Goal: Information Seeking & Learning: Learn about a topic

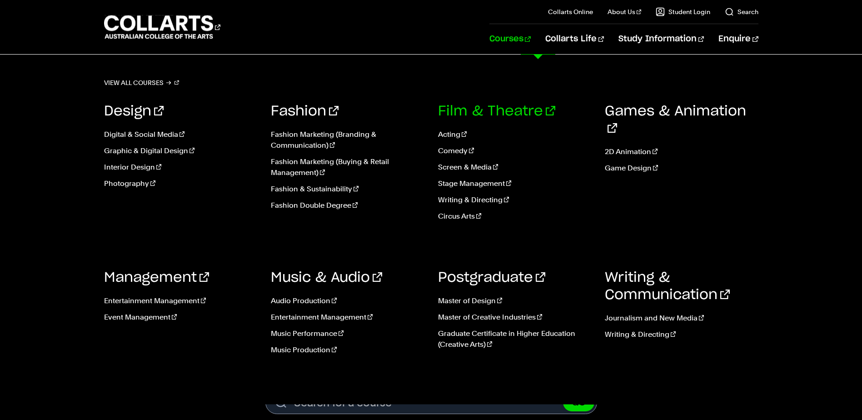
click at [478, 111] on link "Film & Theatre" at bounding box center [496, 112] width 117 height 14
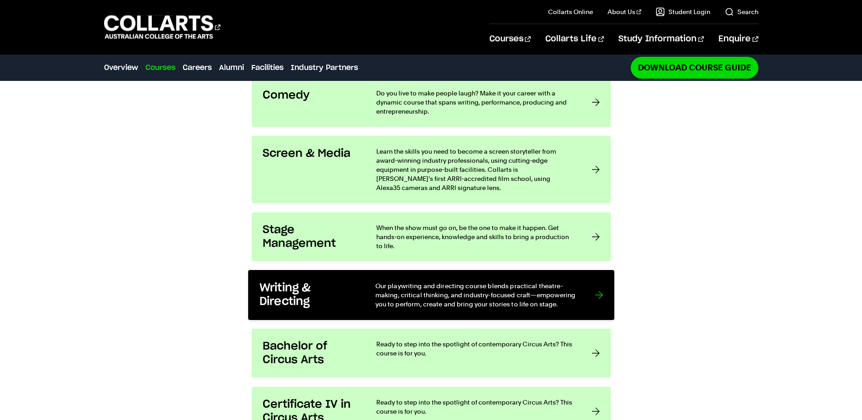
scroll to position [905, 0]
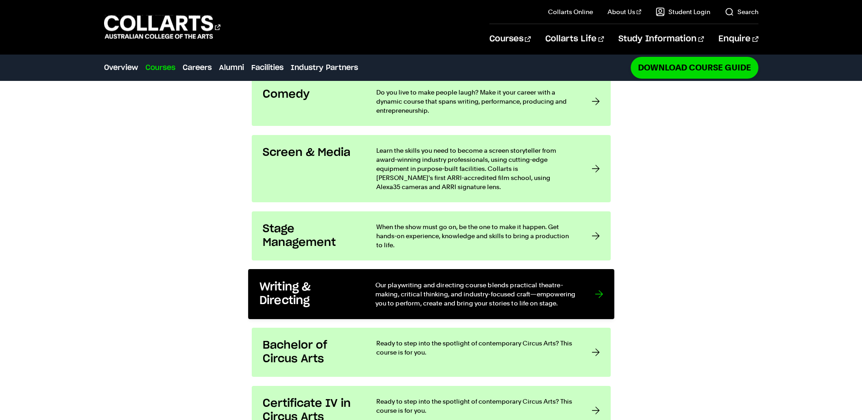
click at [353, 280] on h3 "Writing & Directing" at bounding box center [307, 294] width 97 height 28
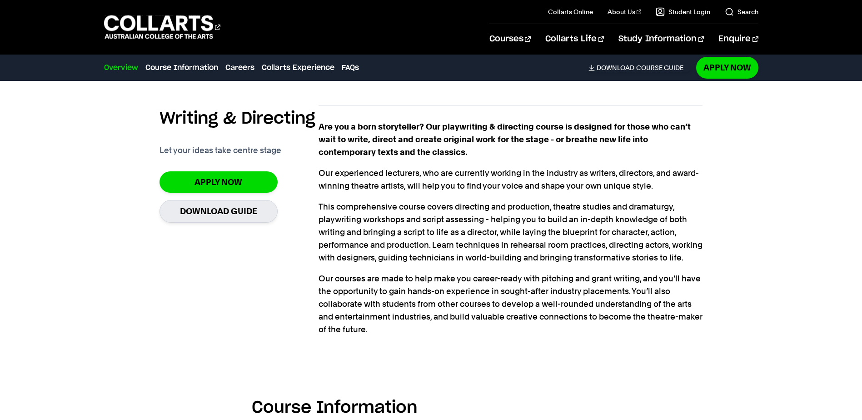
scroll to position [694, 0]
click at [246, 172] on link "Apply Now" at bounding box center [219, 182] width 118 height 21
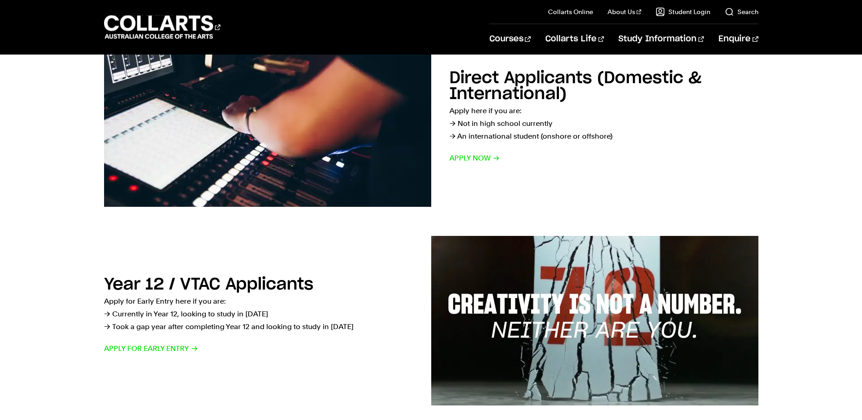
scroll to position [139, 0]
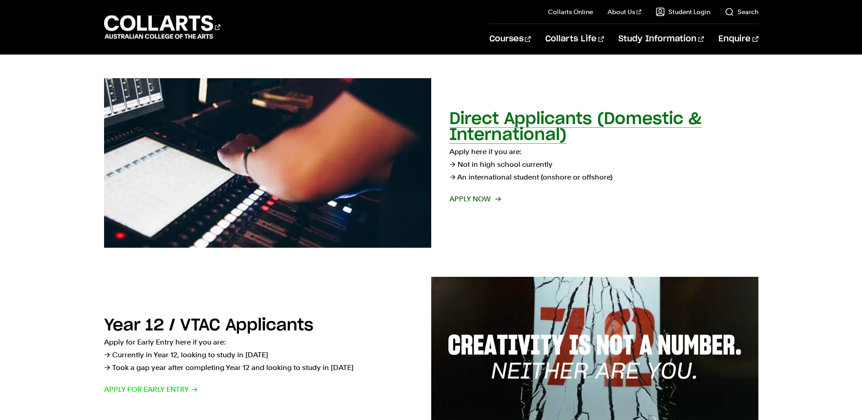
click at [461, 175] on p "Apply here if you are: → Not in high school currently → An international studen…" at bounding box center [604, 164] width 309 height 38
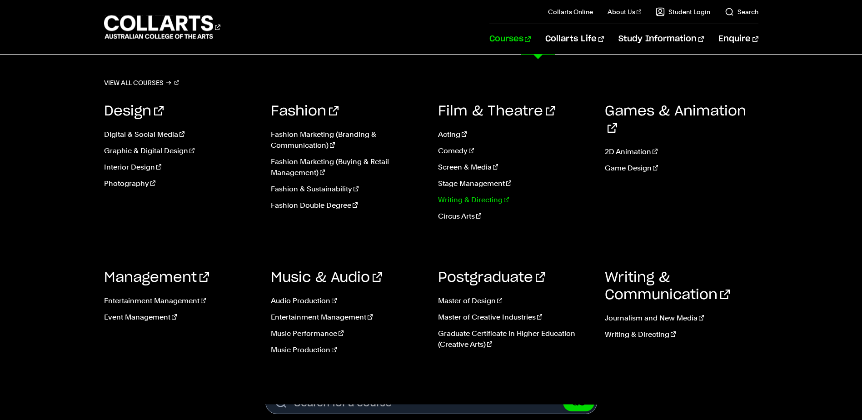
click at [471, 203] on link "Writing & Directing" at bounding box center [515, 200] width 154 height 11
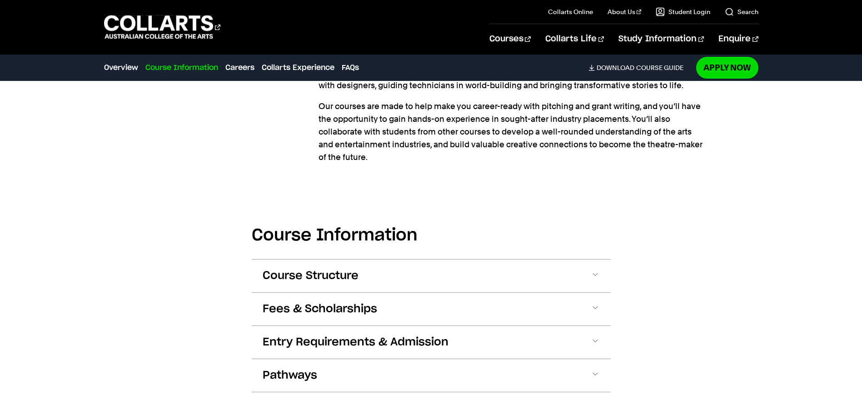
scroll to position [870, 0]
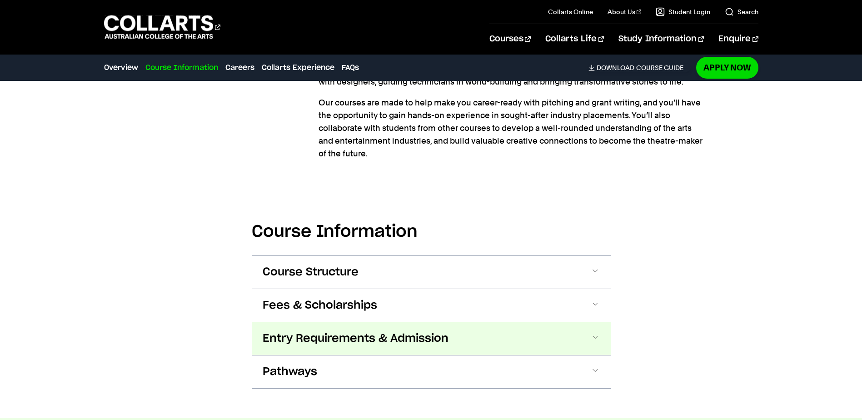
click at [509, 335] on button "Entry Requirements & Admission" at bounding box center [431, 338] width 359 height 33
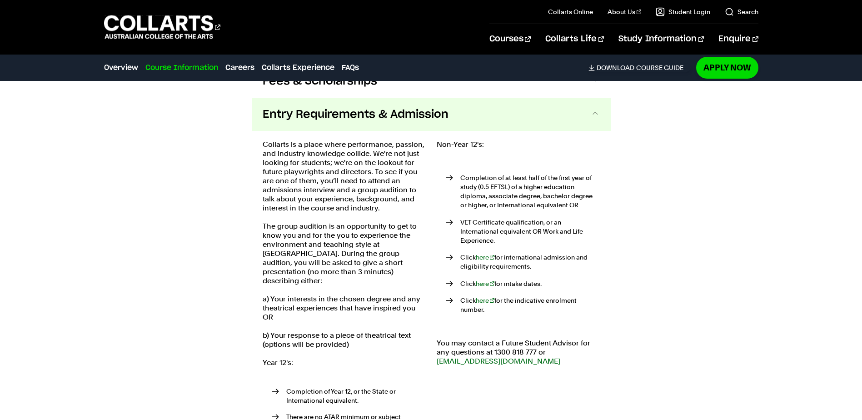
scroll to position [1079, 0]
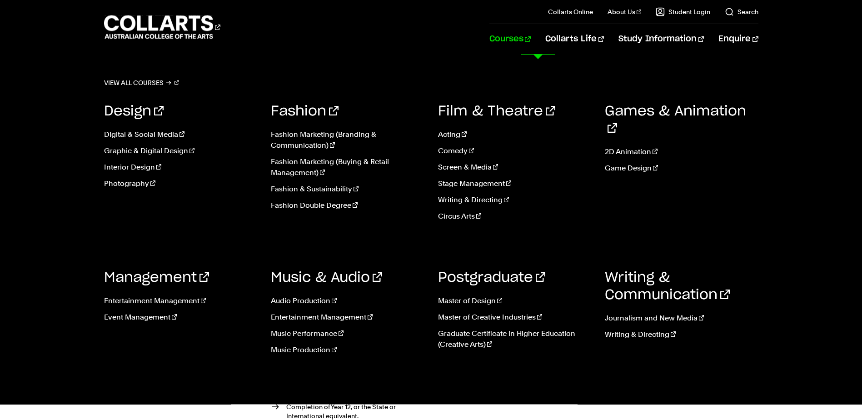
click at [284, 343] on ul "Audio Production Entertainment Management Music Performance Music Production" at bounding box center [348, 328] width 154 height 80
click at [287, 346] on link "Music Production" at bounding box center [348, 350] width 154 height 11
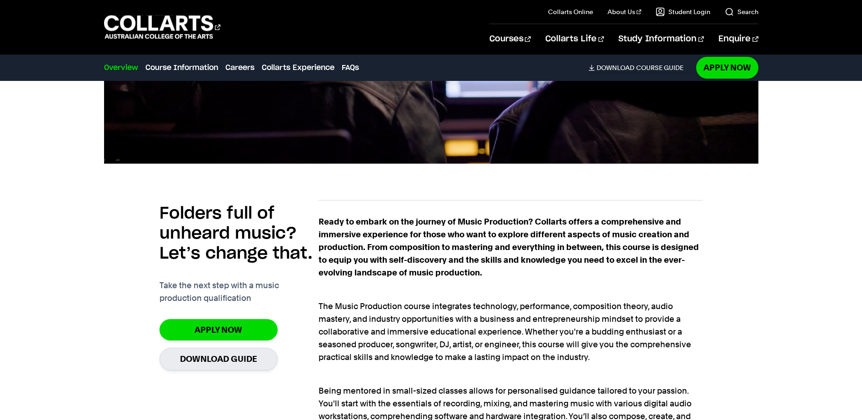
scroll to position [510, 0]
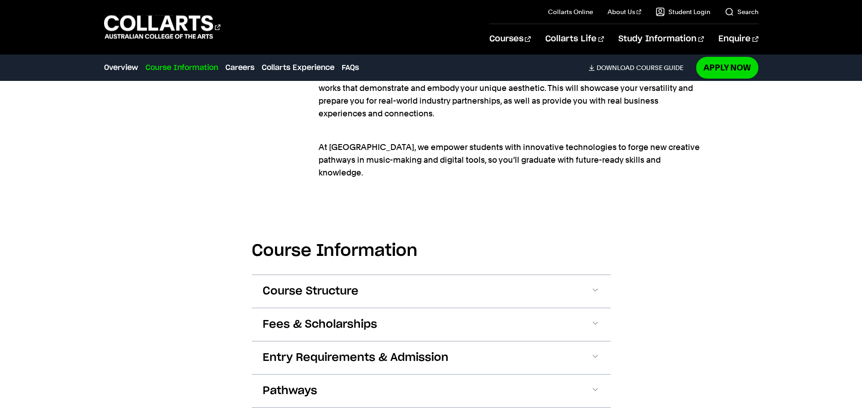
click at [287, 350] on span "Entry Requirements & Admission" at bounding box center [356, 357] width 186 height 15
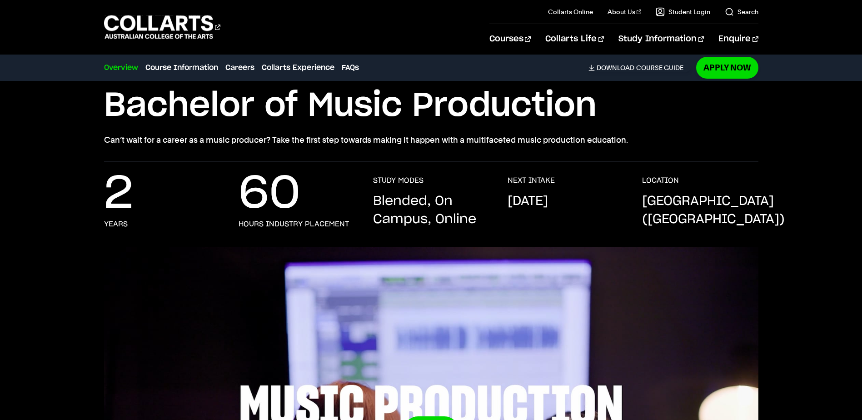
scroll to position [0, 0]
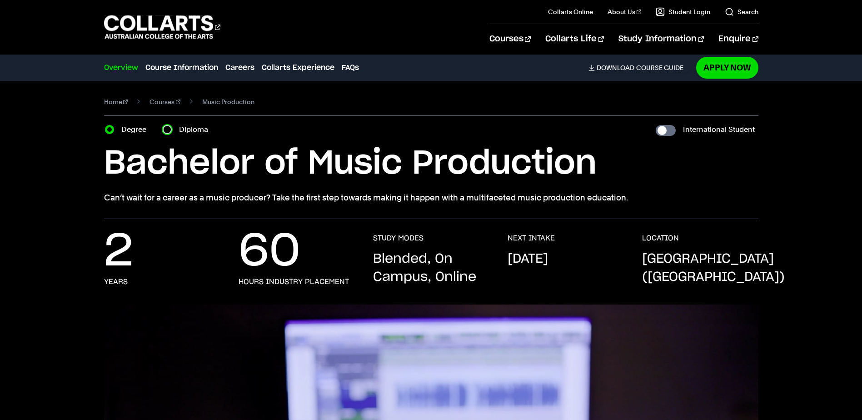
click at [165, 131] on input "Diploma" at bounding box center [167, 129] width 9 height 9
radio input "true"
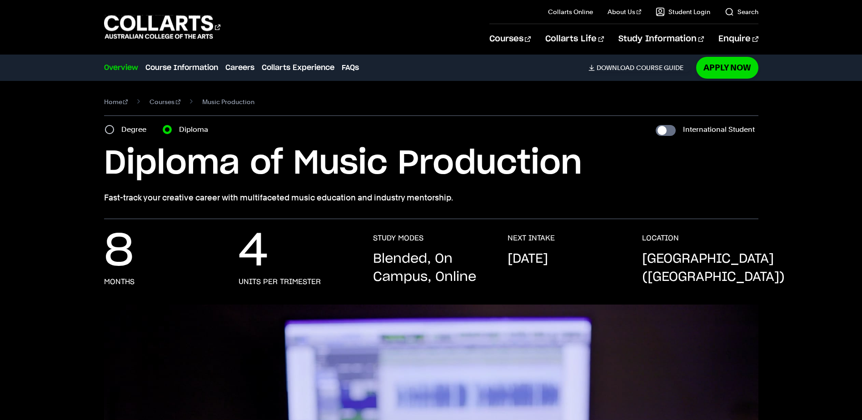
click at [121, 134] on label "Degree" at bounding box center [136, 129] width 30 height 13
click at [114, 134] on input "Degree" at bounding box center [109, 129] width 9 height 9
radio input "true"
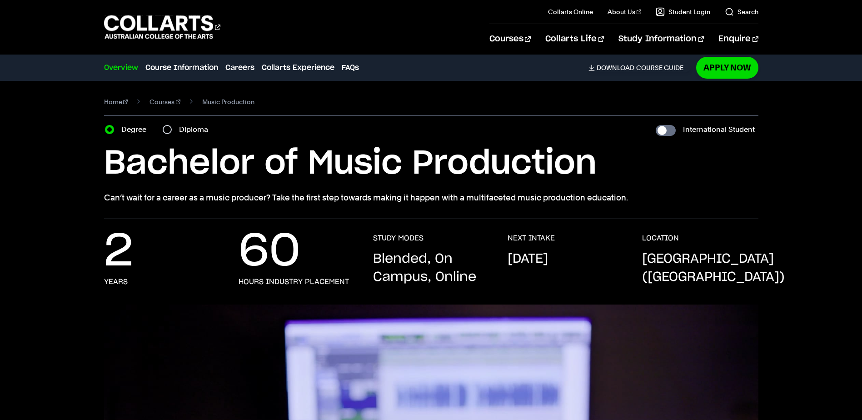
click at [182, 127] on label "Diploma" at bounding box center [196, 129] width 35 height 13
click at [172, 127] on input "Diploma" at bounding box center [167, 129] width 9 height 9
radio input "true"
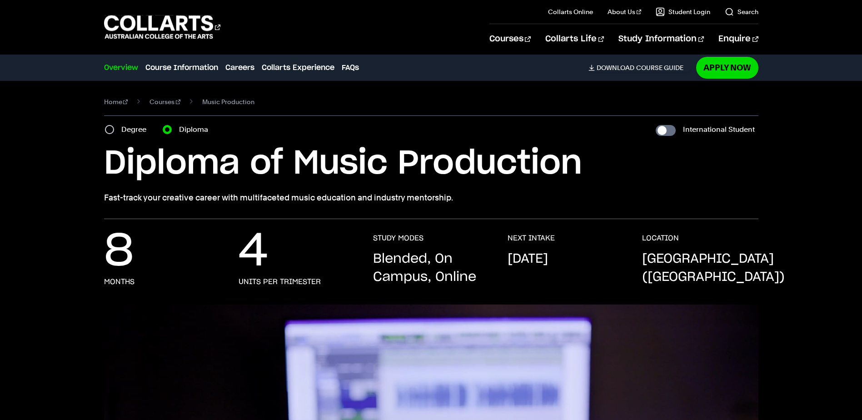
click at [149, 128] on label "Degree" at bounding box center [136, 129] width 30 height 13
click at [114, 128] on input "Degree" at bounding box center [109, 129] width 9 height 9
radio input "true"
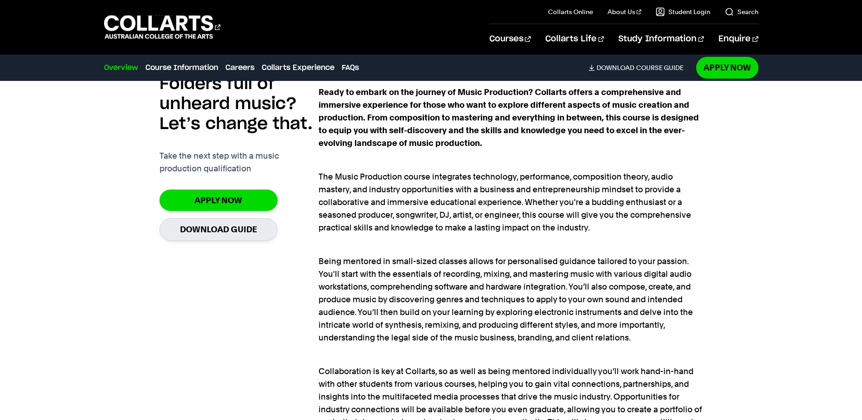
scroll to position [639, 0]
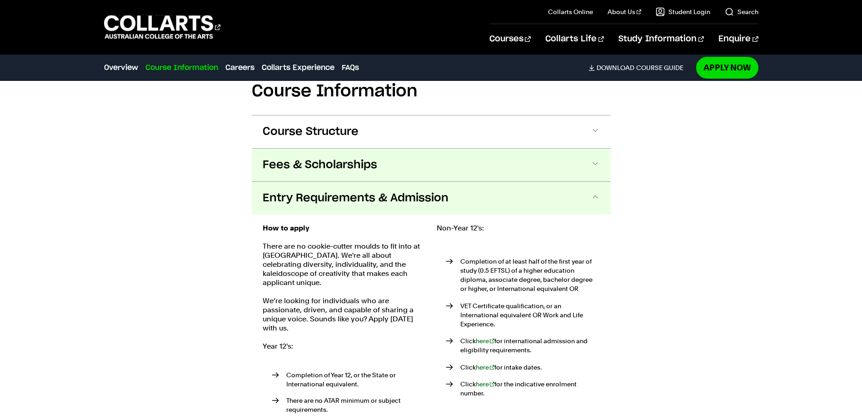
click at [386, 149] on button "Fees & Scholarships" at bounding box center [431, 165] width 359 height 33
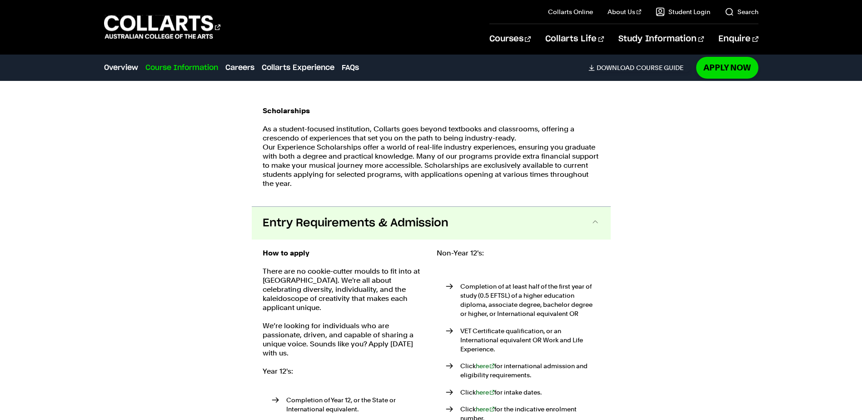
scroll to position [1447, 0]
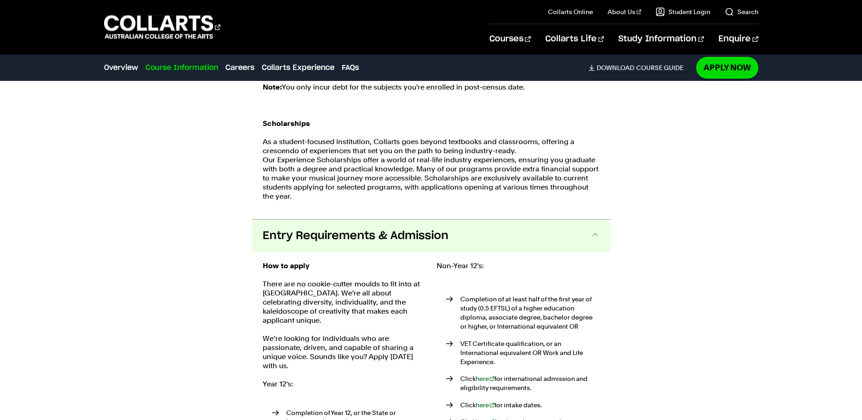
click at [274, 170] on p "As a student-focused institution, Collarts goes beyond textbooks and classrooms…" at bounding box center [431, 169] width 337 height 64
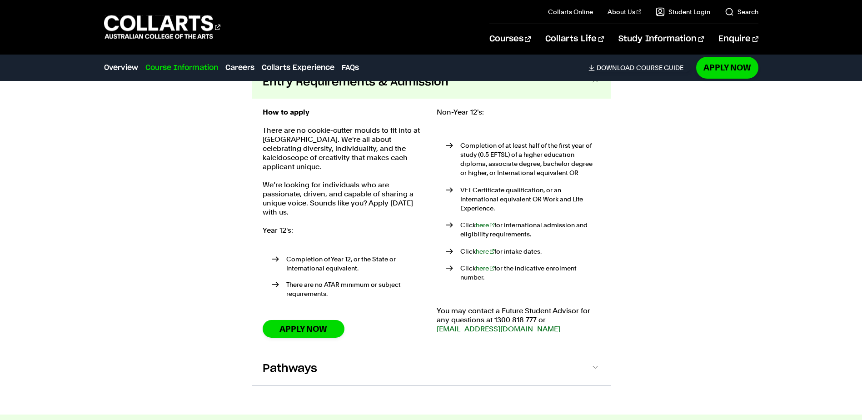
scroll to position [1632, 0]
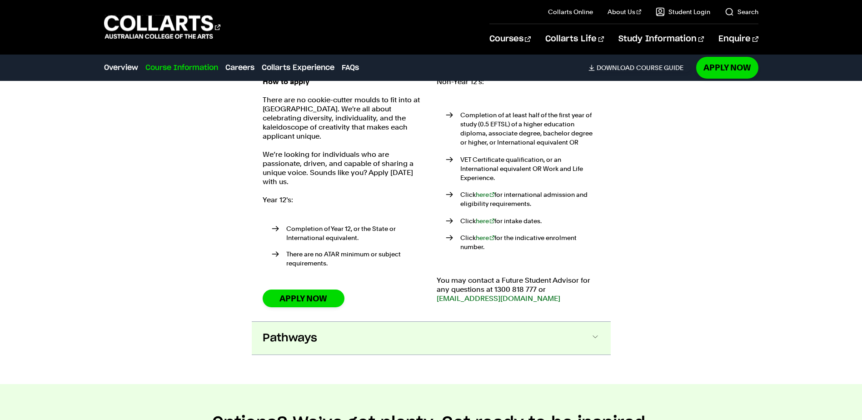
click at [365, 322] on button "Pathways" at bounding box center [431, 338] width 359 height 33
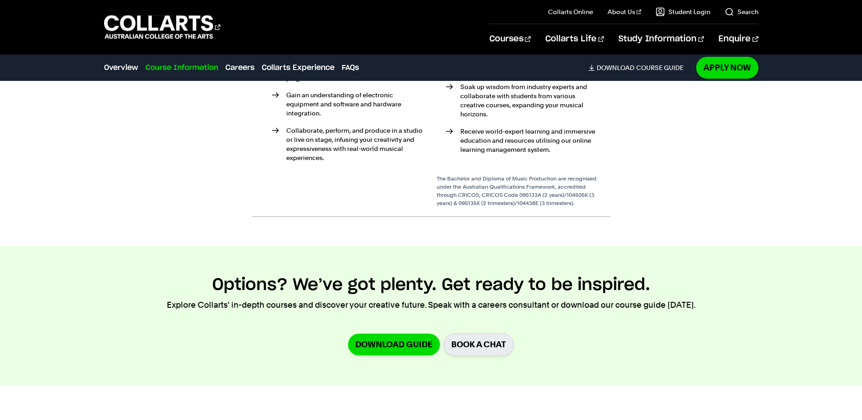
scroll to position [2098, 0]
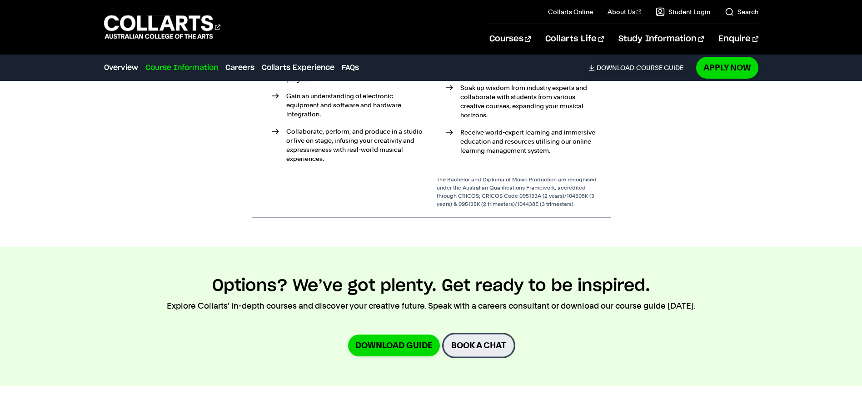
click at [492, 334] on link "BOOK A CHAT" at bounding box center [479, 345] width 70 height 22
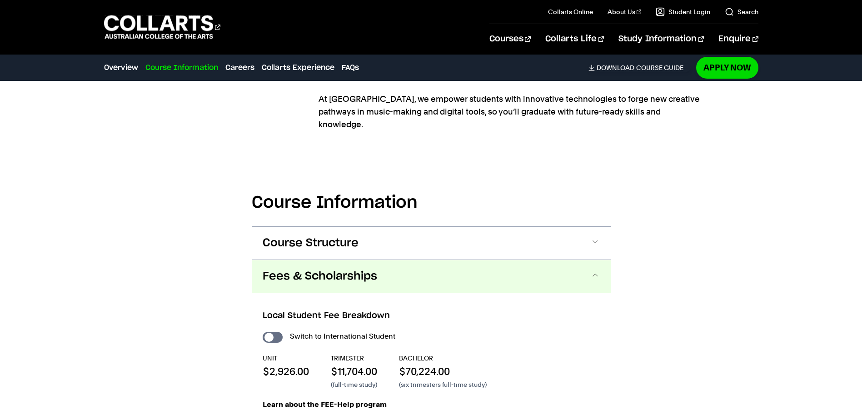
scroll to position [1022, 0]
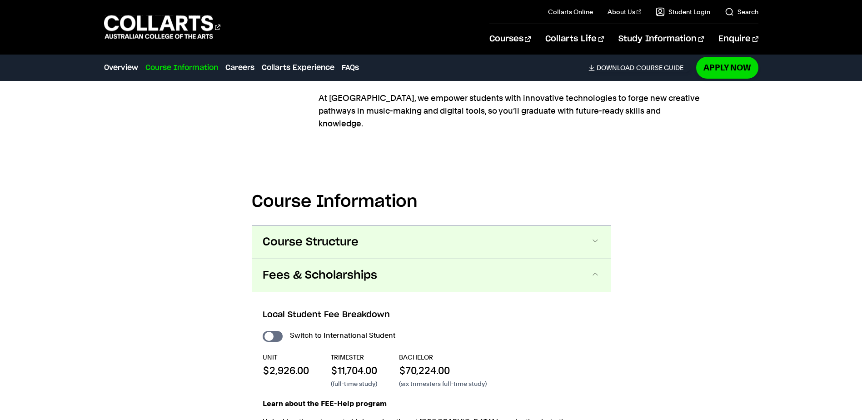
click at [333, 235] on span "Course Structure" at bounding box center [311, 242] width 96 height 15
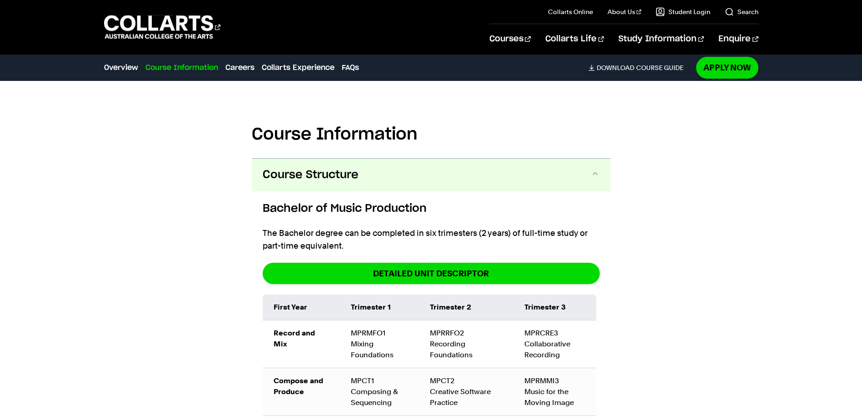
scroll to position [1089, 0]
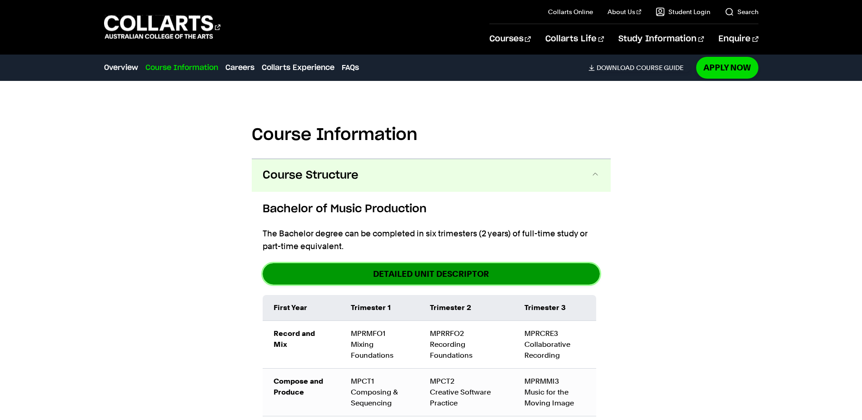
click at [454, 263] on link "DETAILED UNIT DESCRIPTOR" at bounding box center [431, 273] width 337 height 21
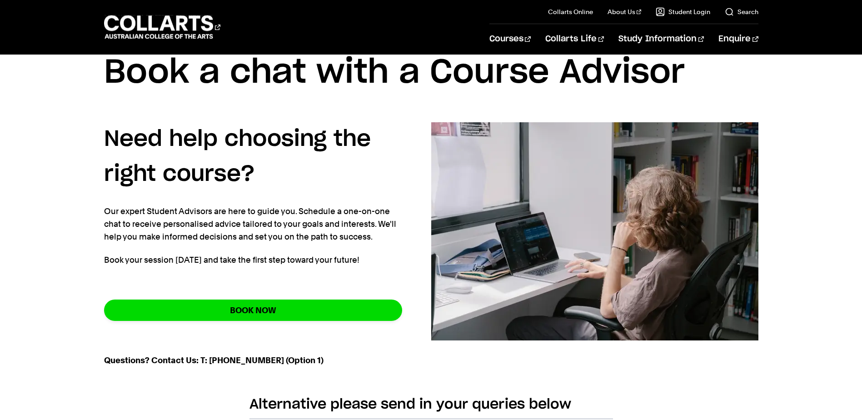
scroll to position [36, 0]
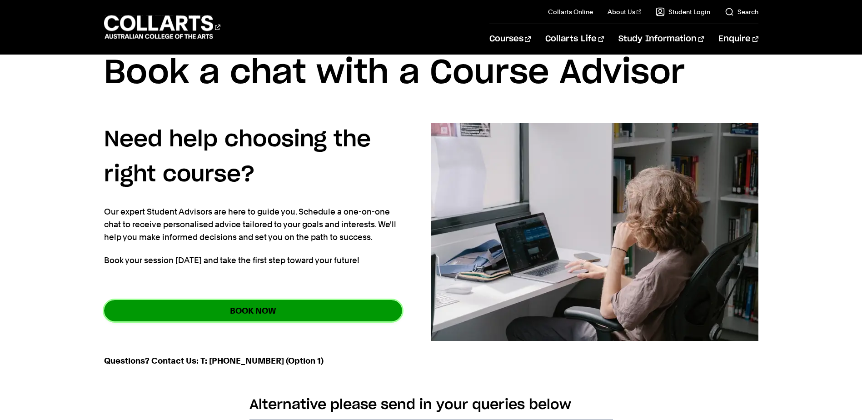
click at [247, 306] on link "BOOK NOW" at bounding box center [253, 310] width 298 height 21
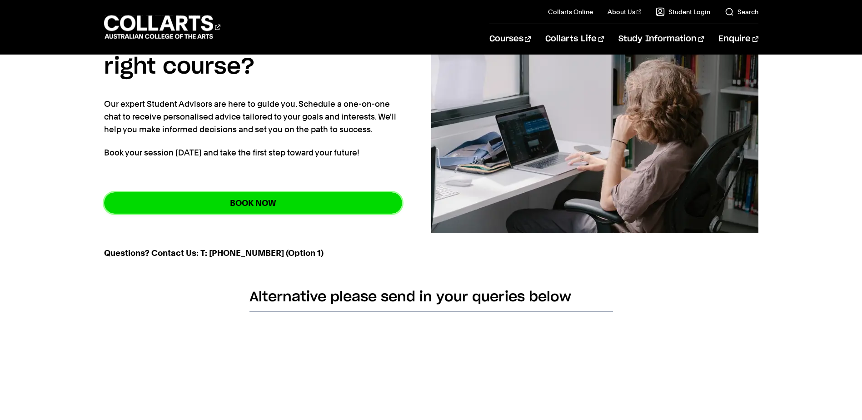
scroll to position [0, 0]
